Goal: Transaction & Acquisition: Book appointment/travel/reservation

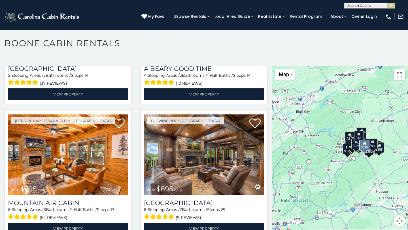
scroll to position [1579, 0]
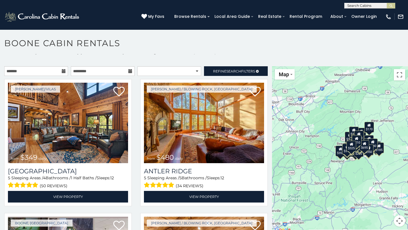
click at [142, 76] on div "**********" at bounding box center [136, 72] width 272 height 12
click at [145, 73] on select "**********" at bounding box center [169, 71] width 64 height 10
select select "*********"
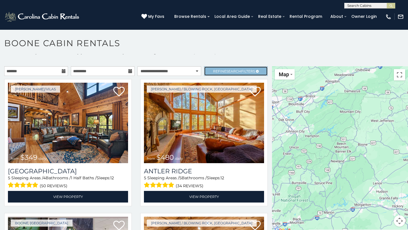
click at [243, 71] on span "Refine Search Filters" at bounding box center [234, 71] width 42 height 4
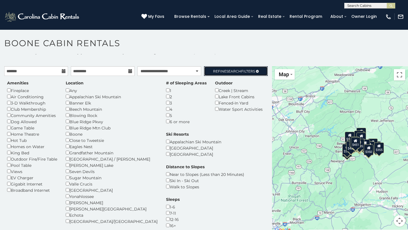
scroll to position [3, 0]
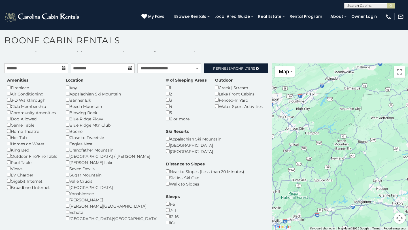
click at [228, 56] on p at bounding box center [204, 58] width 408 height 6
click at [237, 66] on span "Search" at bounding box center [233, 68] width 15 height 4
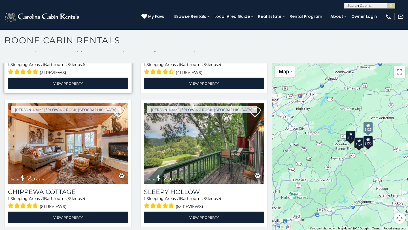
scroll to position [109, 0]
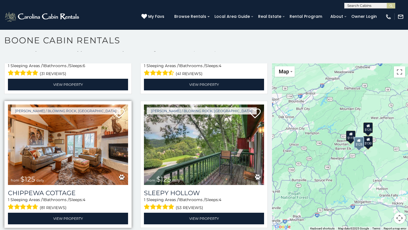
click at [80, 145] on img at bounding box center [68, 145] width 120 height 80
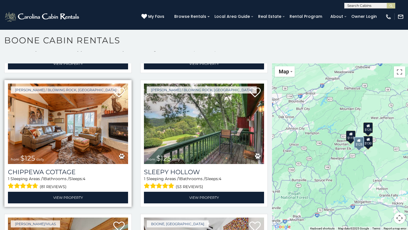
scroll to position [131, 0]
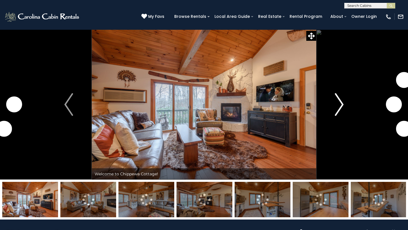
click at [337, 108] on img "Next" at bounding box center [339, 104] width 9 height 23
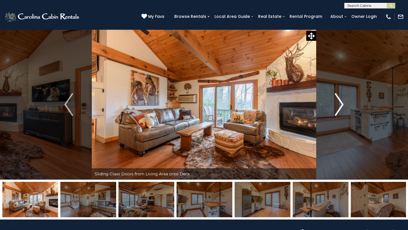
click at [337, 108] on img "Next" at bounding box center [339, 104] width 9 height 23
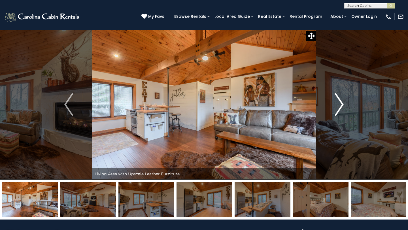
click at [337, 108] on img "Next" at bounding box center [339, 104] width 9 height 23
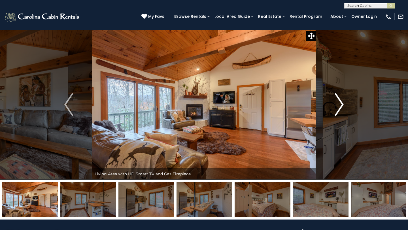
click at [337, 108] on img "Next" at bounding box center [339, 104] width 9 height 23
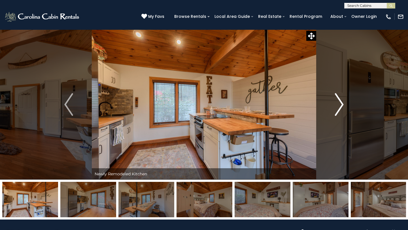
click at [337, 108] on img "Next" at bounding box center [339, 104] width 9 height 23
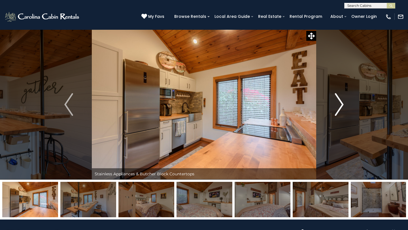
click at [337, 108] on img "Next" at bounding box center [339, 104] width 9 height 23
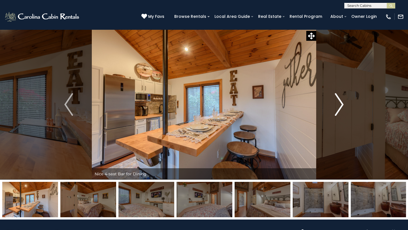
click at [339, 106] on img "Next" at bounding box center [339, 104] width 9 height 23
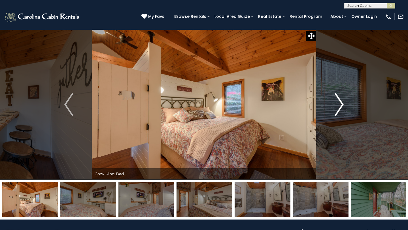
click at [339, 106] on img "Next" at bounding box center [339, 104] width 9 height 23
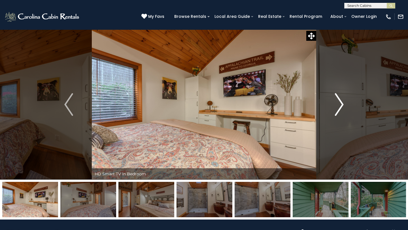
click at [339, 107] on img "Next" at bounding box center [339, 104] width 9 height 23
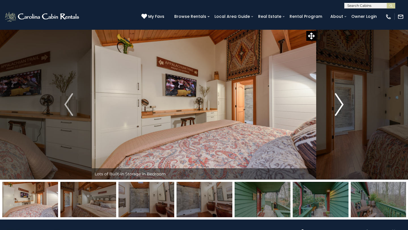
click at [339, 107] on img "Next" at bounding box center [339, 104] width 9 height 23
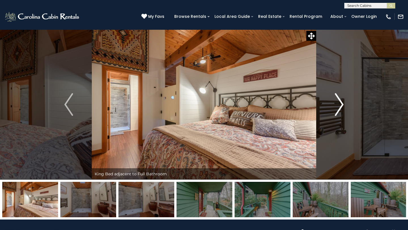
click at [340, 105] on img "Next" at bounding box center [339, 104] width 9 height 23
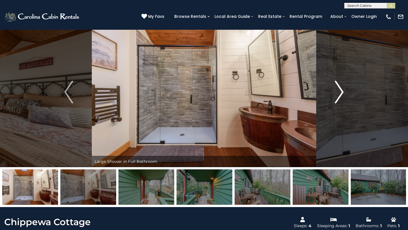
scroll to position [11, 0]
